Goal: Information Seeking & Learning: Learn about a topic

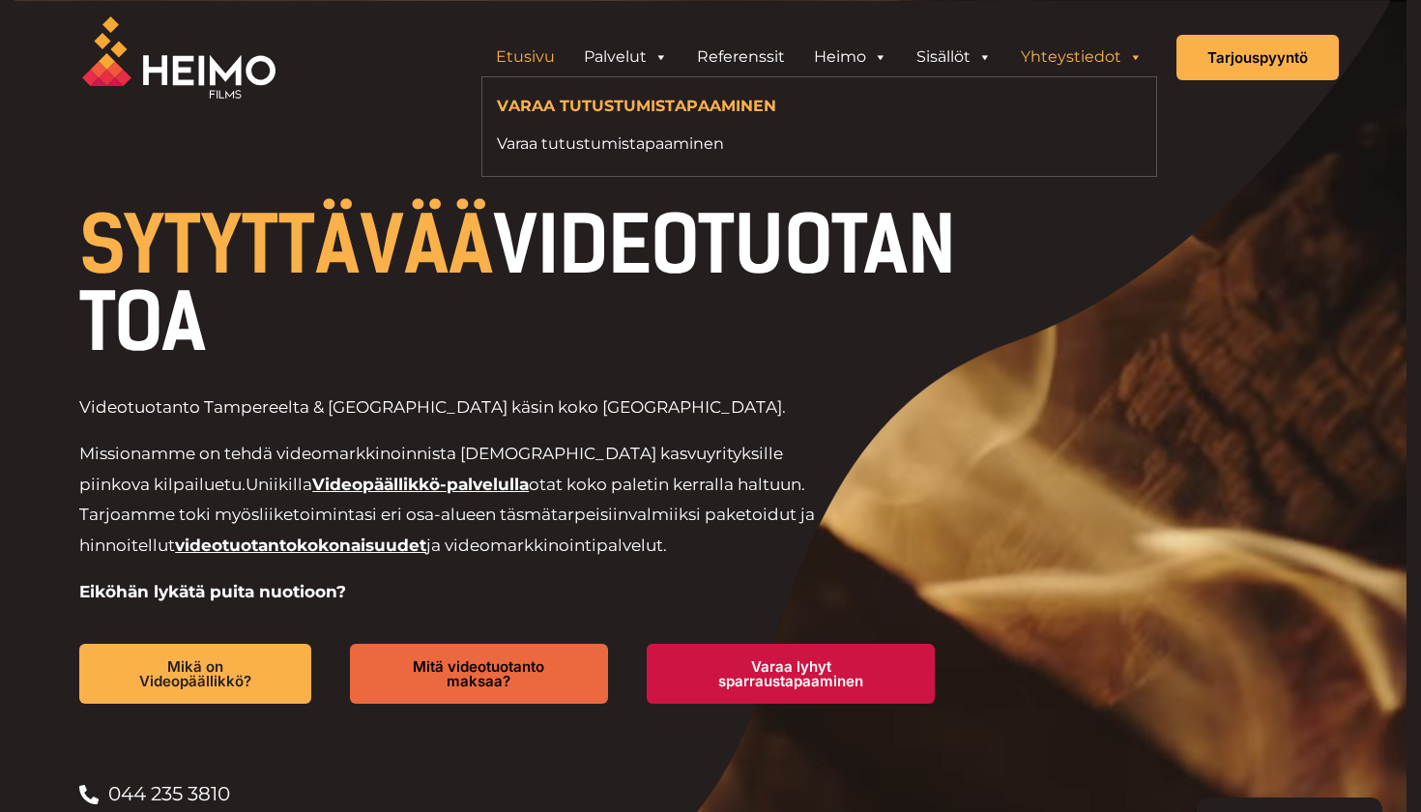
click at [1080, 47] on link "Yhteystiedot" at bounding box center [1081, 57] width 151 height 39
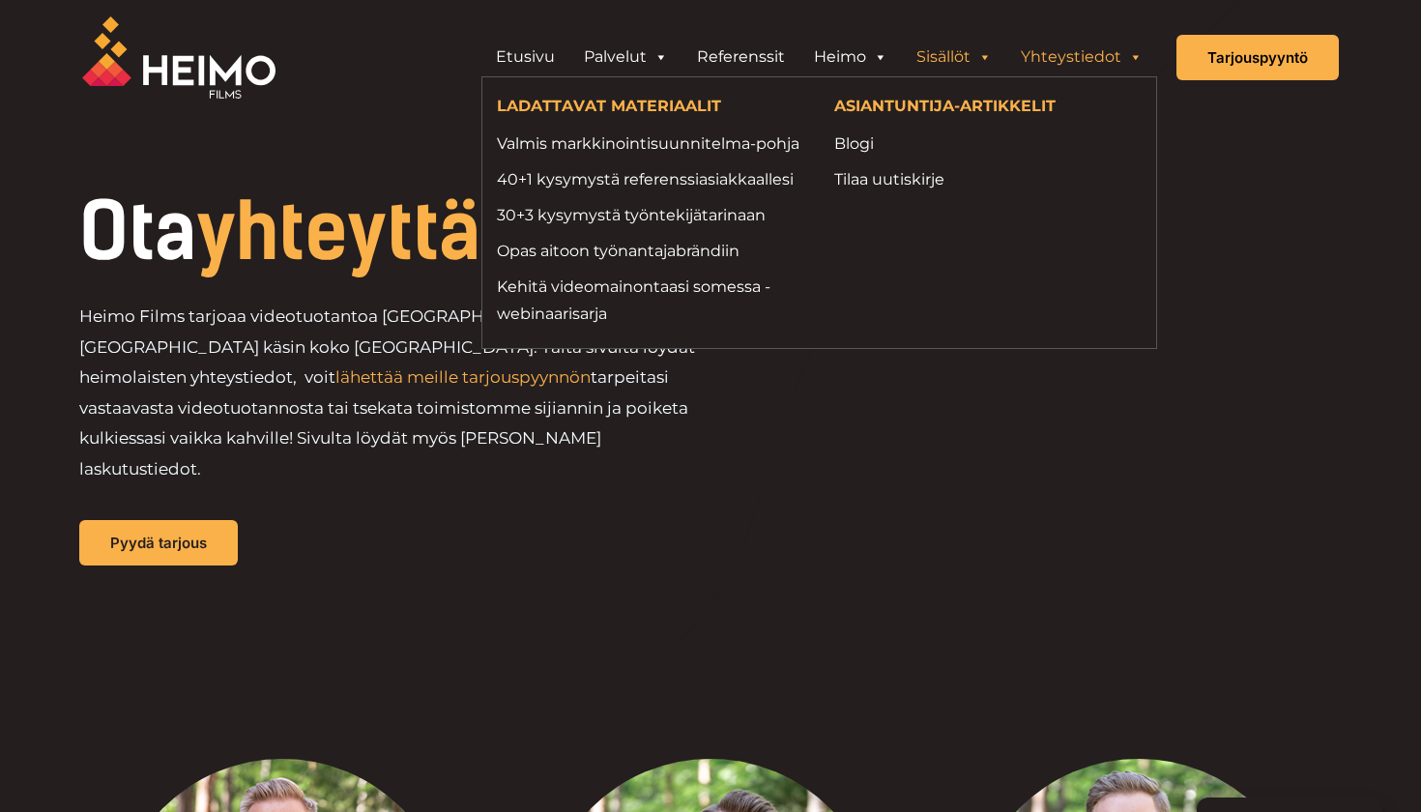
click at [973, 68] on link "Sisällöt" at bounding box center [954, 57] width 104 height 39
click at [859, 144] on link "Blogi" at bounding box center [988, 143] width 308 height 26
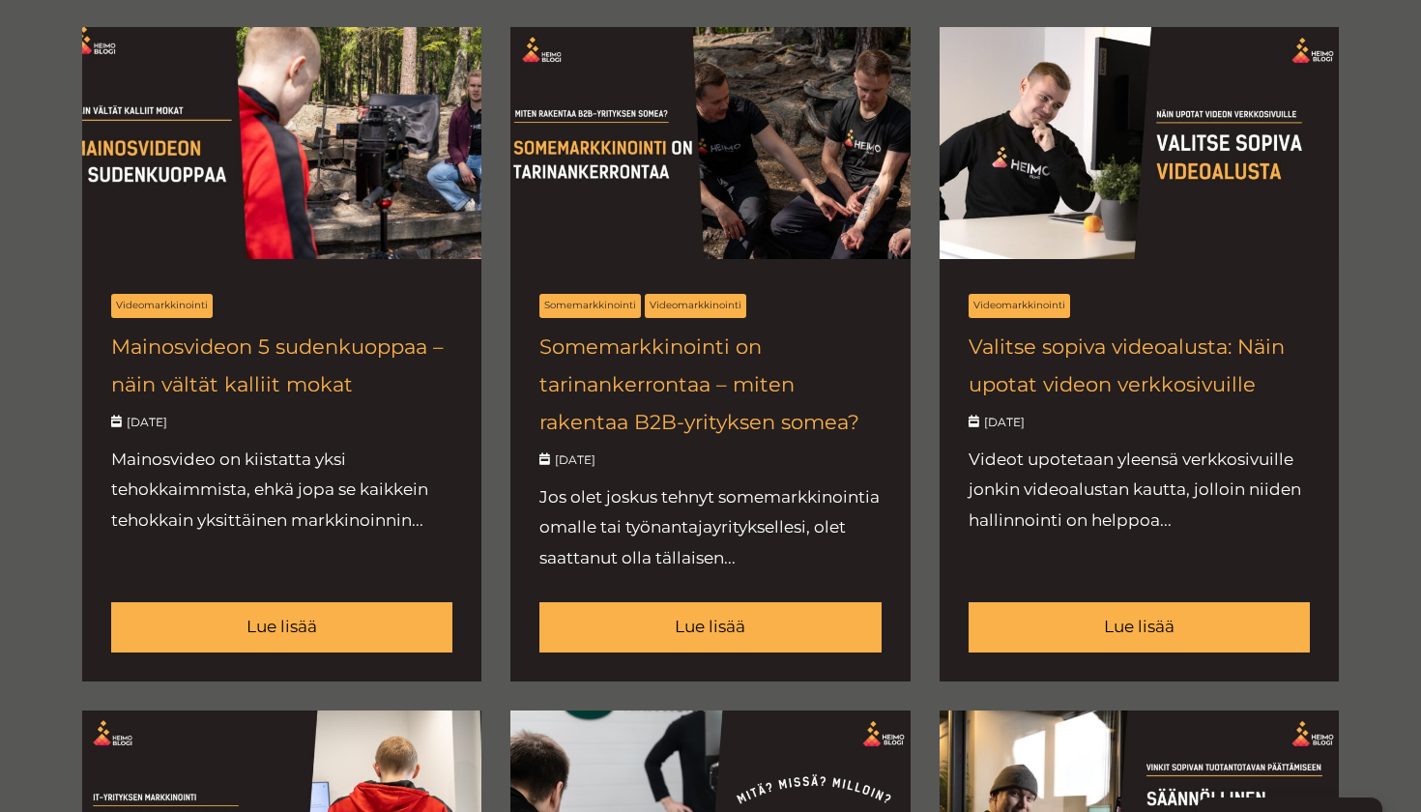
scroll to position [870, 0]
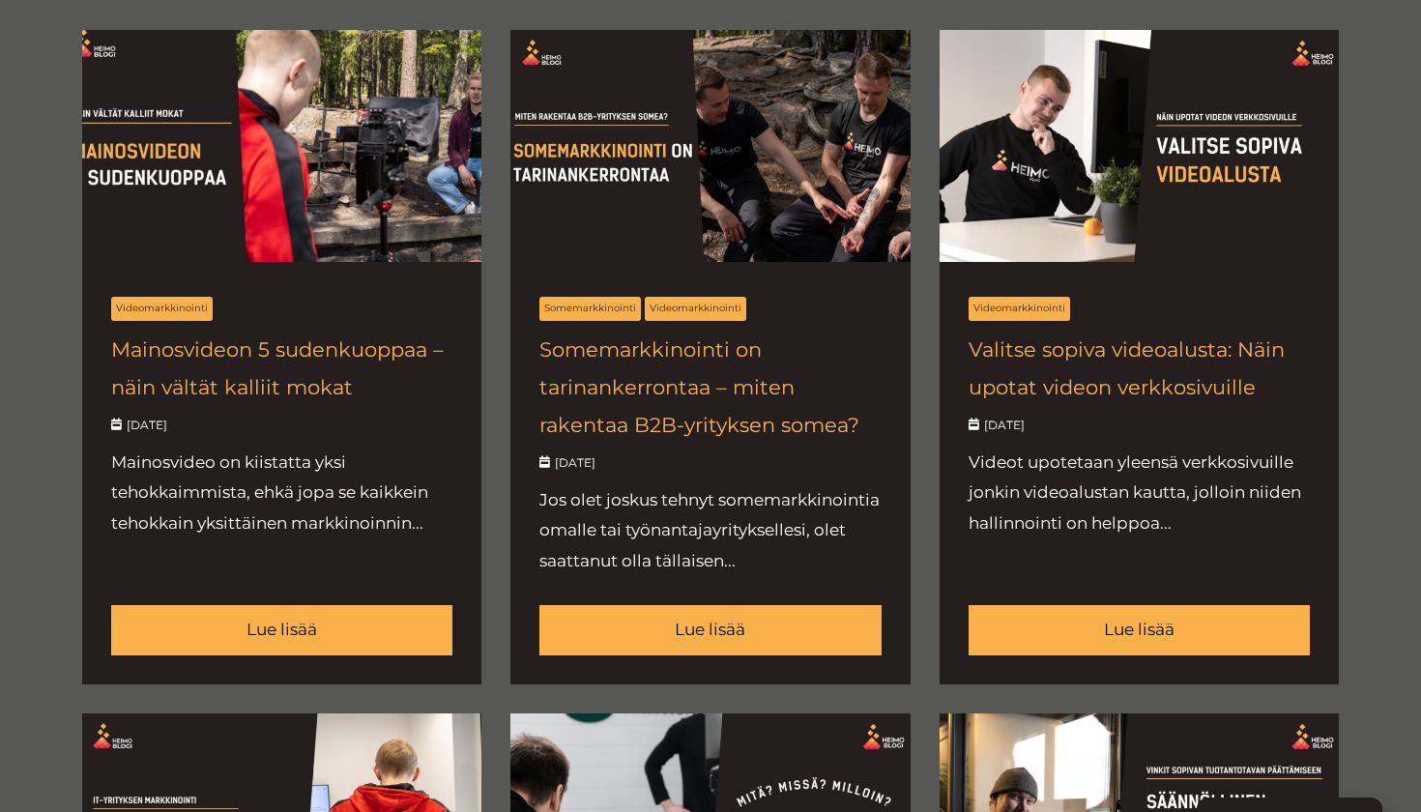
click at [340, 672] on link at bounding box center [281, 357] width 399 height 654
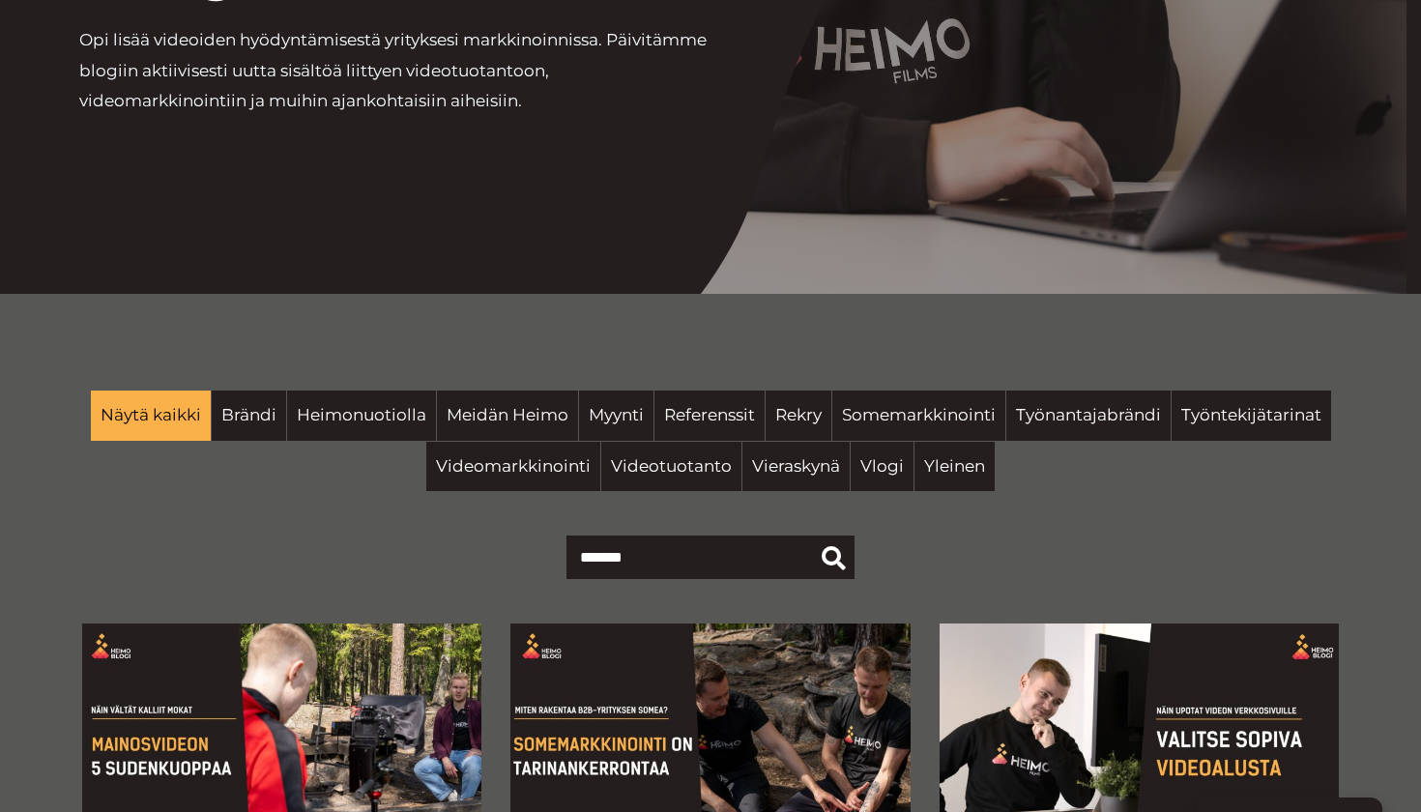
scroll to position [275, 0]
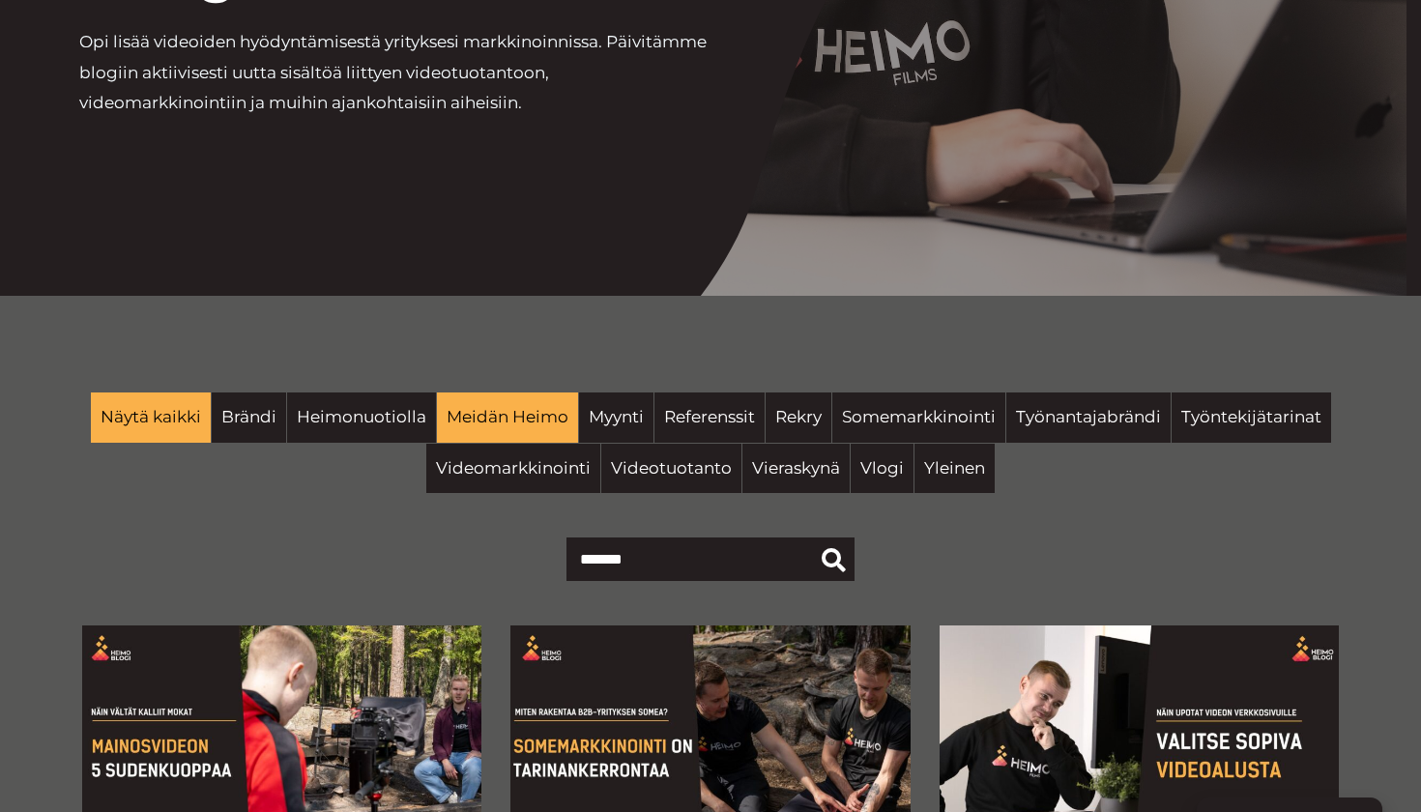
click at [459, 432] on link "Meidän Heimo" at bounding box center [507, 417] width 141 height 50
click at [486, 425] on span "Meidän Heimo" at bounding box center [508, 417] width 122 height 31
click at [497, 409] on span "Meidän Heimo" at bounding box center [508, 417] width 122 height 31
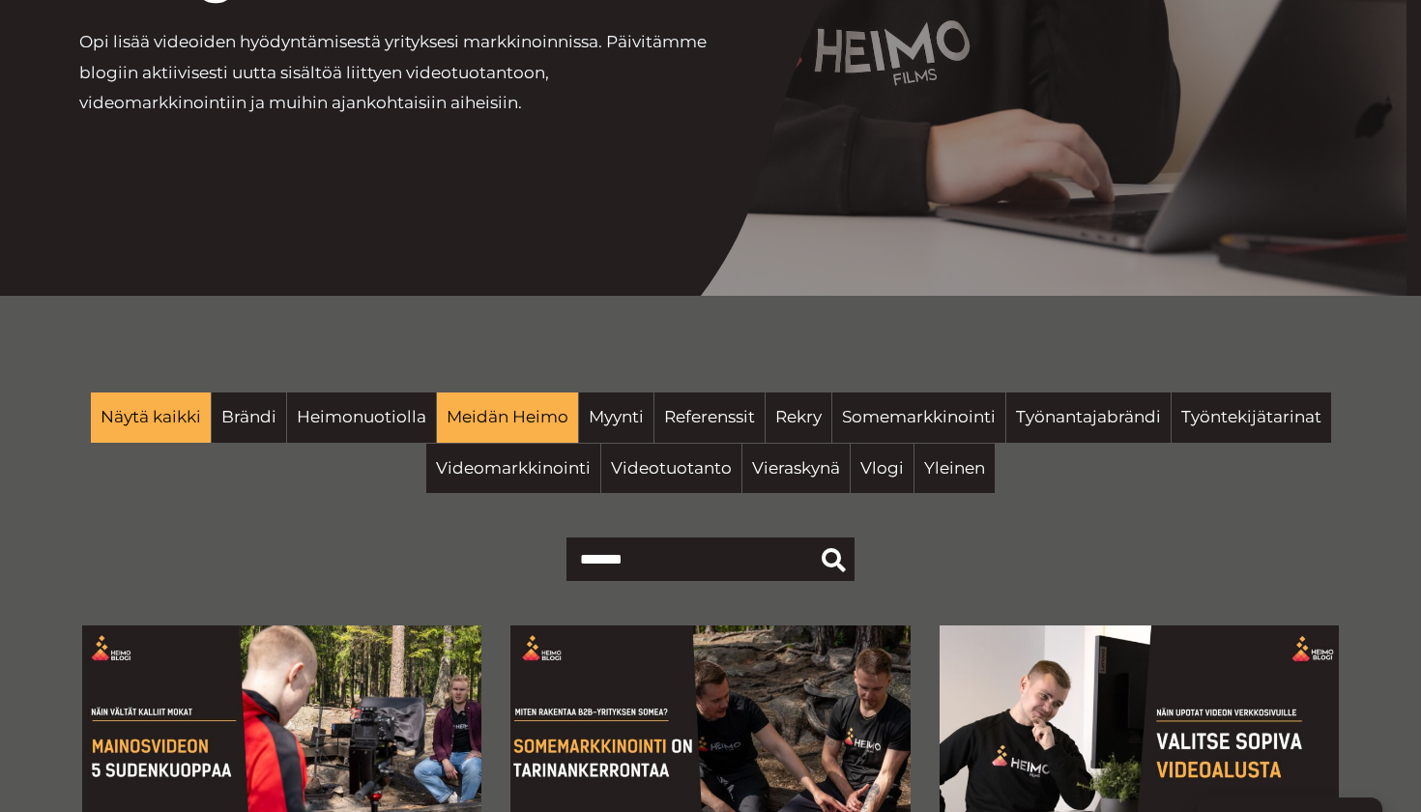
click at [497, 410] on span "Meidän Heimo" at bounding box center [508, 417] width 122 height 31
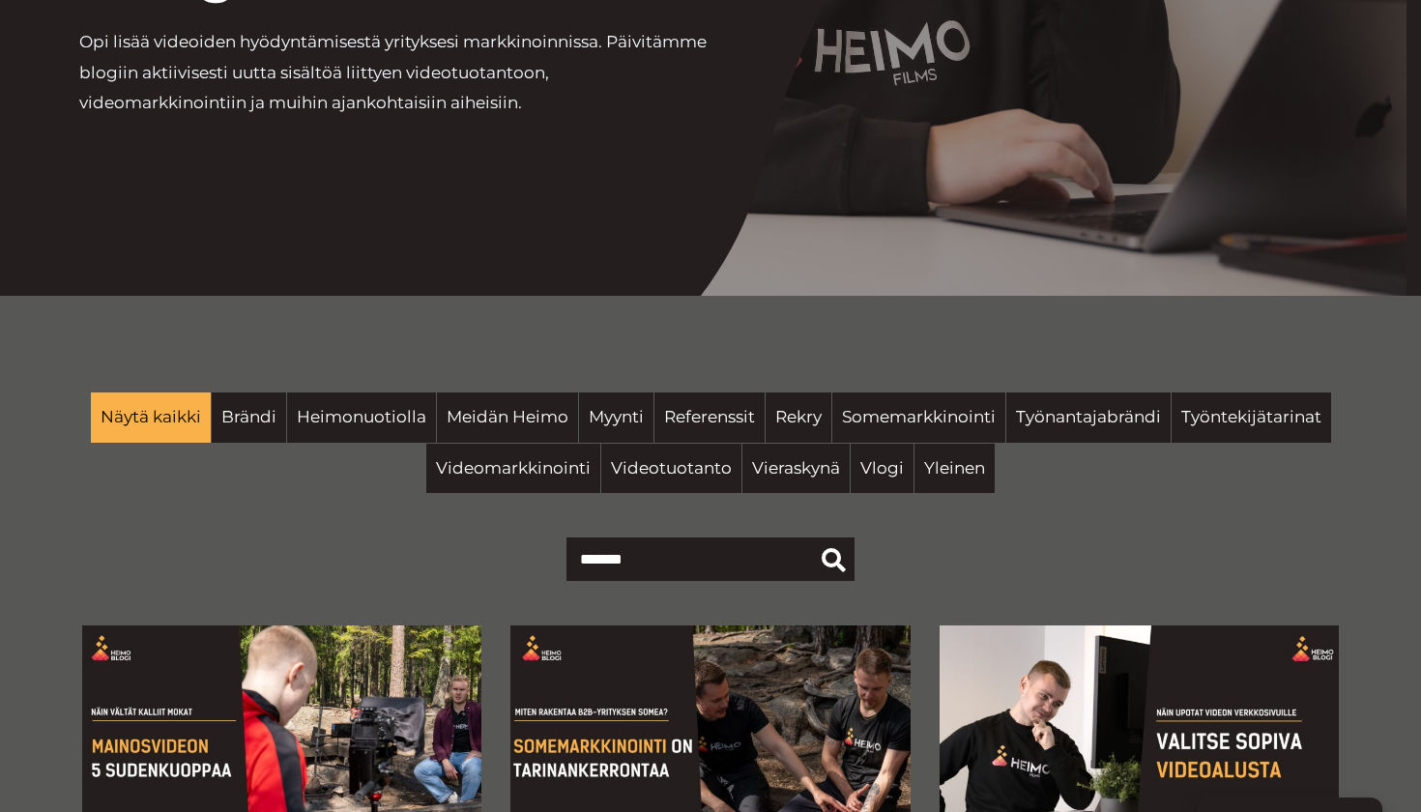
drag, startPoint x: 500, startPoint y: 412, endPoint x: 501, endPoint y: 390, distance: 22.3
click at [501, 406] on span "Meidän Heimo" at bounding box center [508, 417] width 122 height 31
click at [502, 410] on span "Meidän Heimo" at bounding box center [508, 417] width 122 height 31
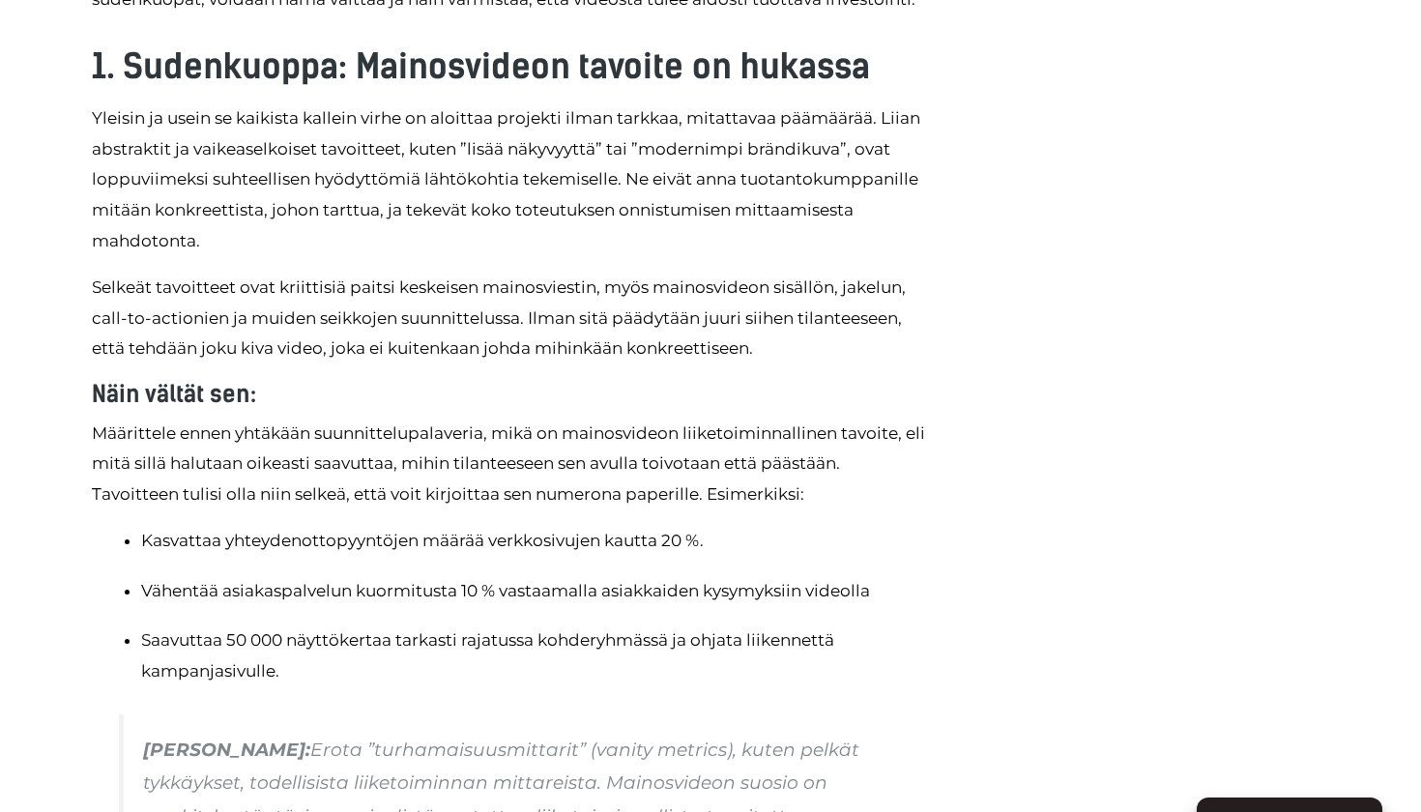
scroll to position [1342, 0]
